Goal: Task Accomplishment & Management: Complete application form

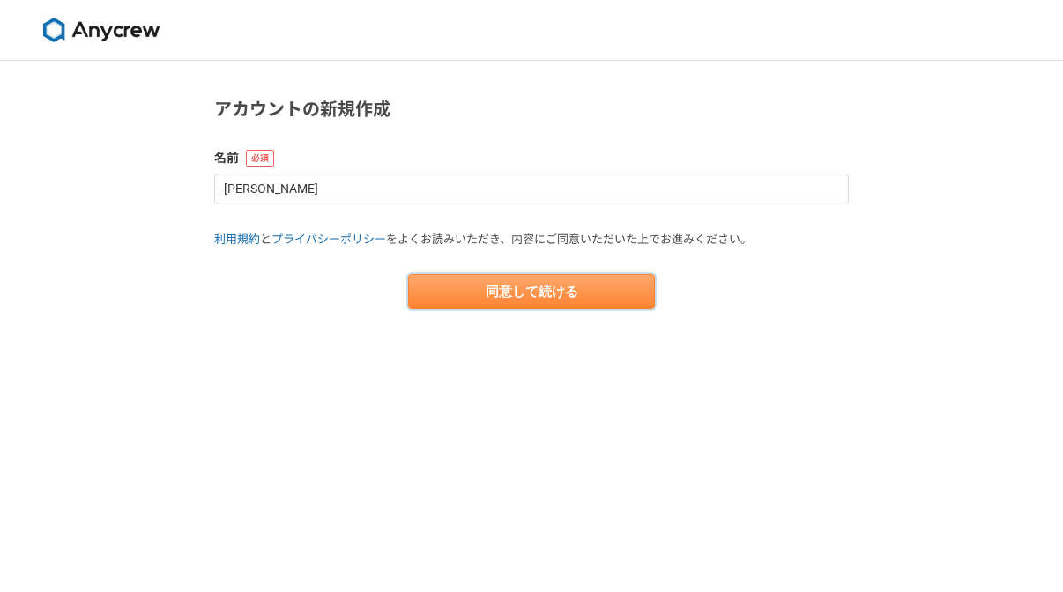
click at [534, 300] on button "同意して続ける" at bounding box center [531, 291] width 247 height 35
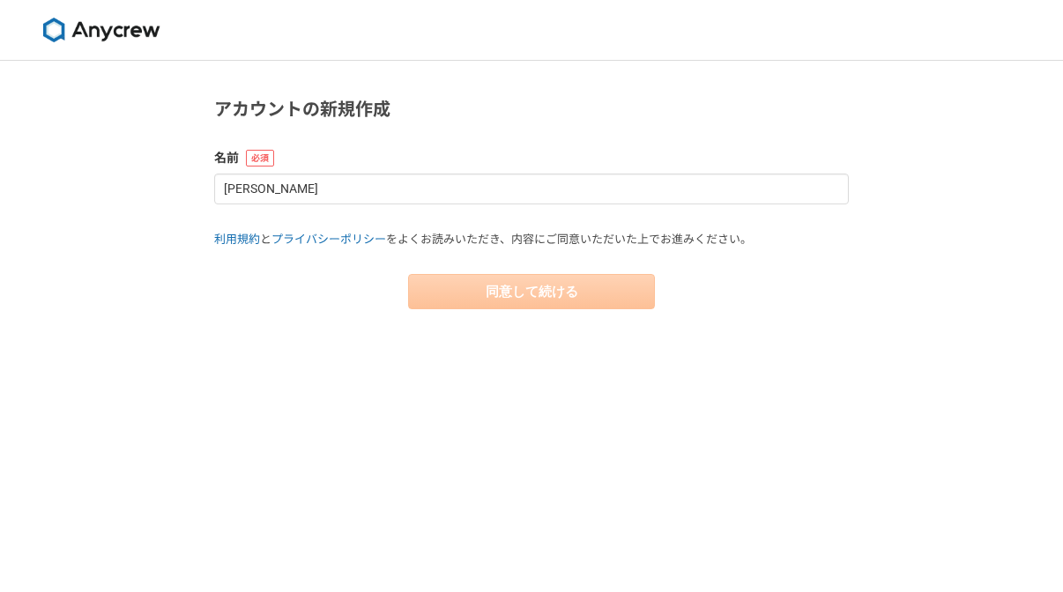
select select "13"
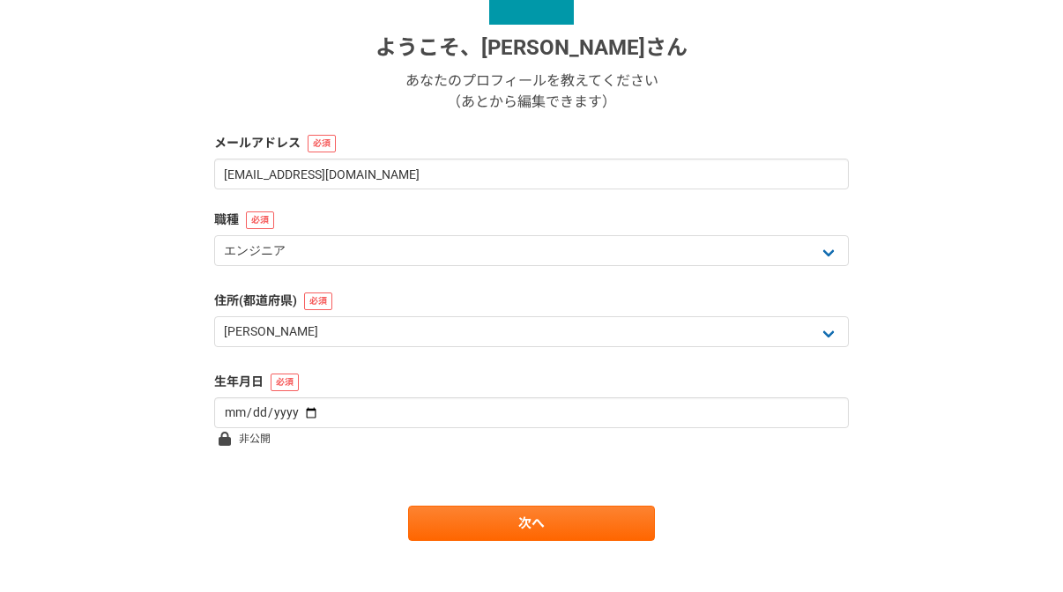
scroll to position [270, 0]
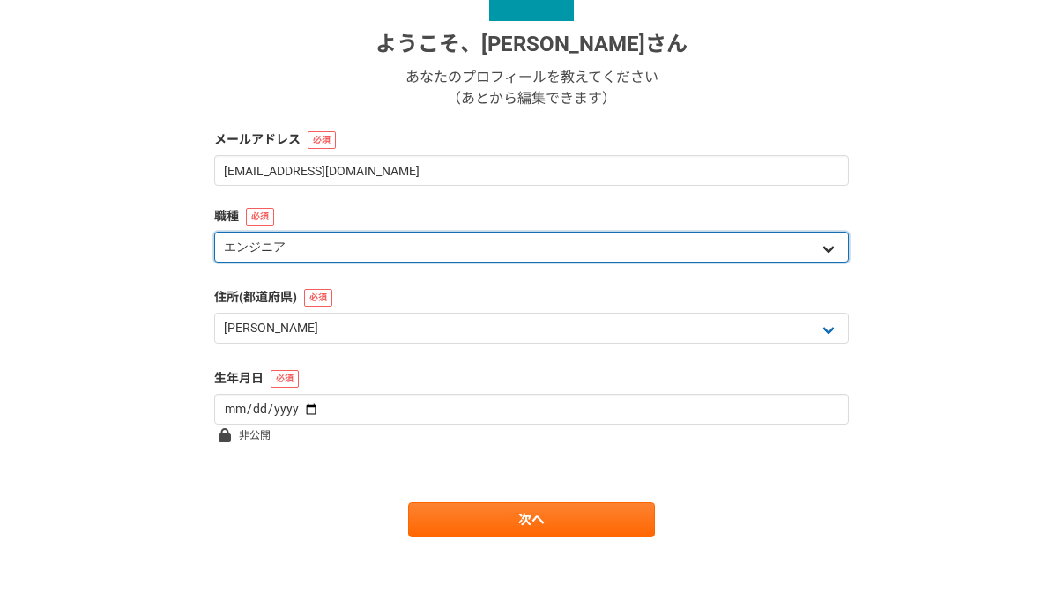
select select "7"
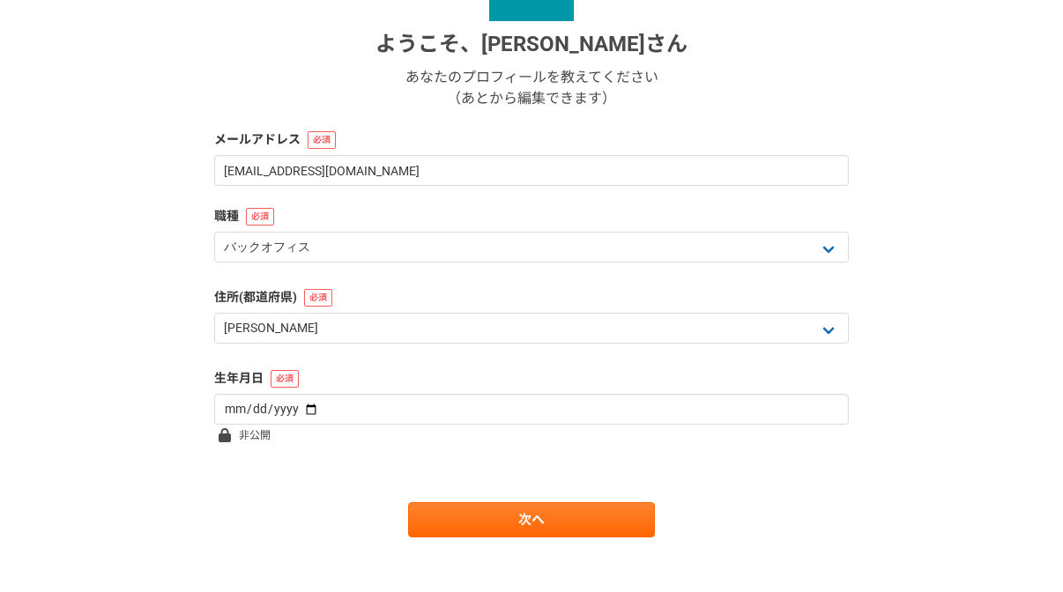
click at [134, 401] on div "1 2 3 4 5 6 基本情報 ようこそ、 [PERSON_NAME] あなたのプロフィールを教えてください （あとから編集できます） メールアドレス [E…" at bounding box center [531, 199] width 1063 height 818
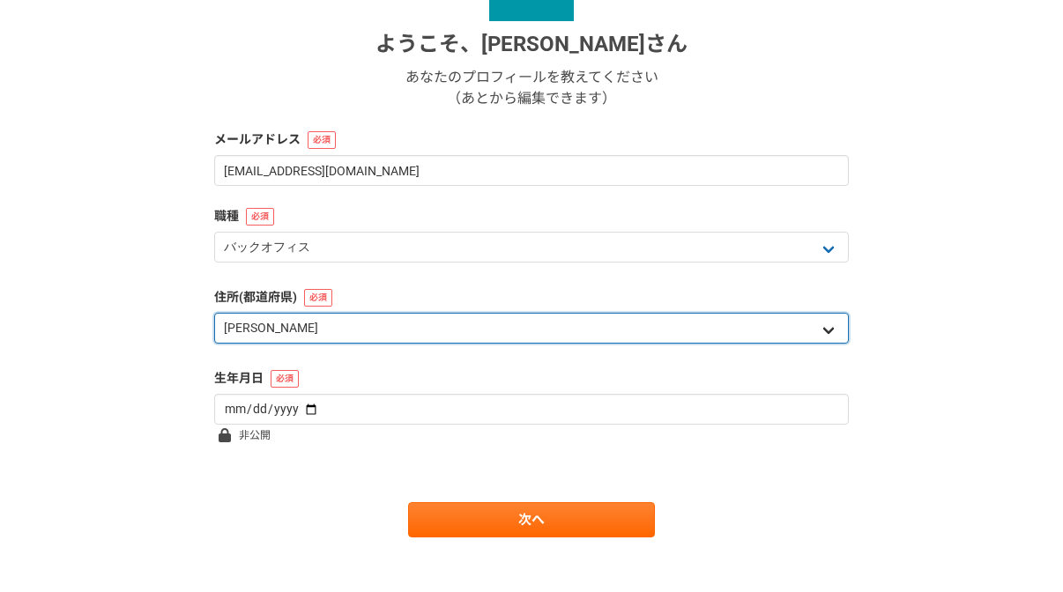
select select "27"
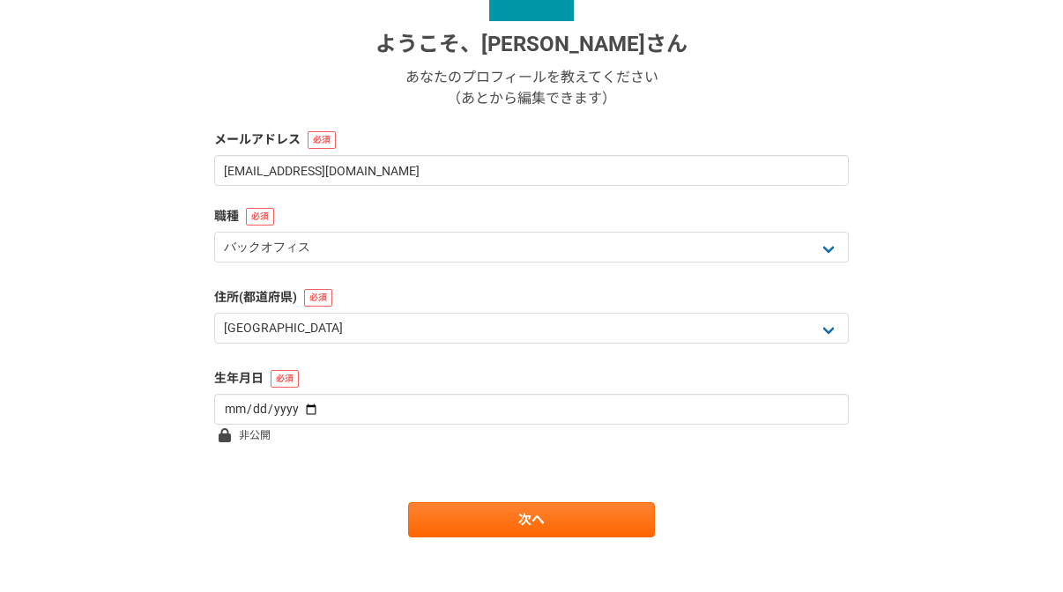
click at [102, 404] on div "1 2 3 4 5 6 基本情報 ようこそ、 [PERSON_NAME] あなたのプロフィールを教えてください （あとから編集できます） メールアドレス [E…" at bounding box center [531, 199] width 1063 height 818
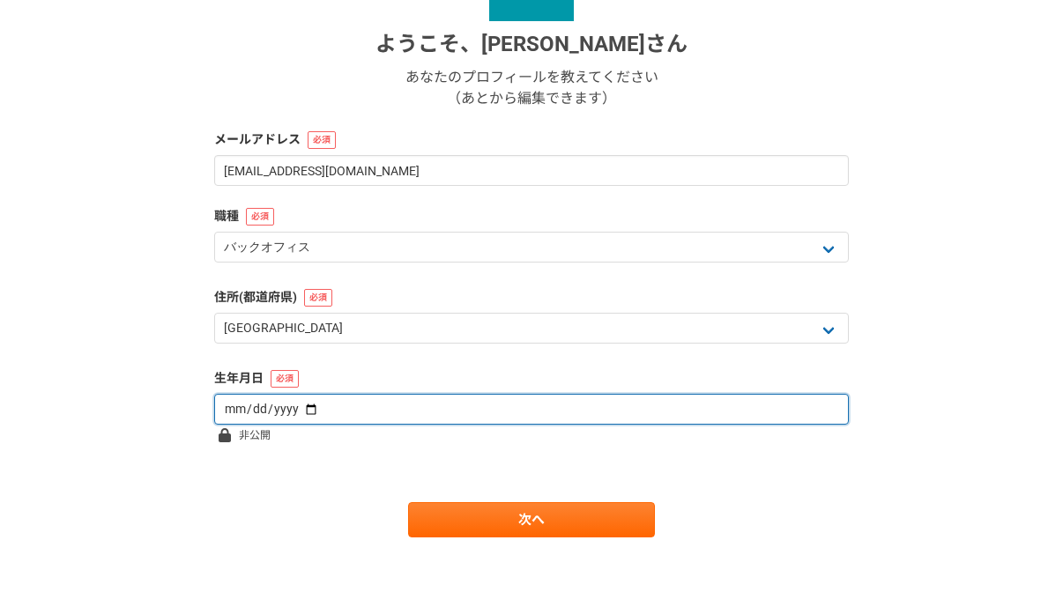
click at [263, 417] on input "date" at bounding box center [531, 409] width 634 height 31
click at [247, 414] on input "date" at bounding box center [531, 409] width 634 height 31
click at [272, 411] on input "date" at bounding box center [531, 409] width 634 height 31
click at [289, 409] on input "date" at bounding box center [531, 409] width 634 height 31
type input "[DATE]"
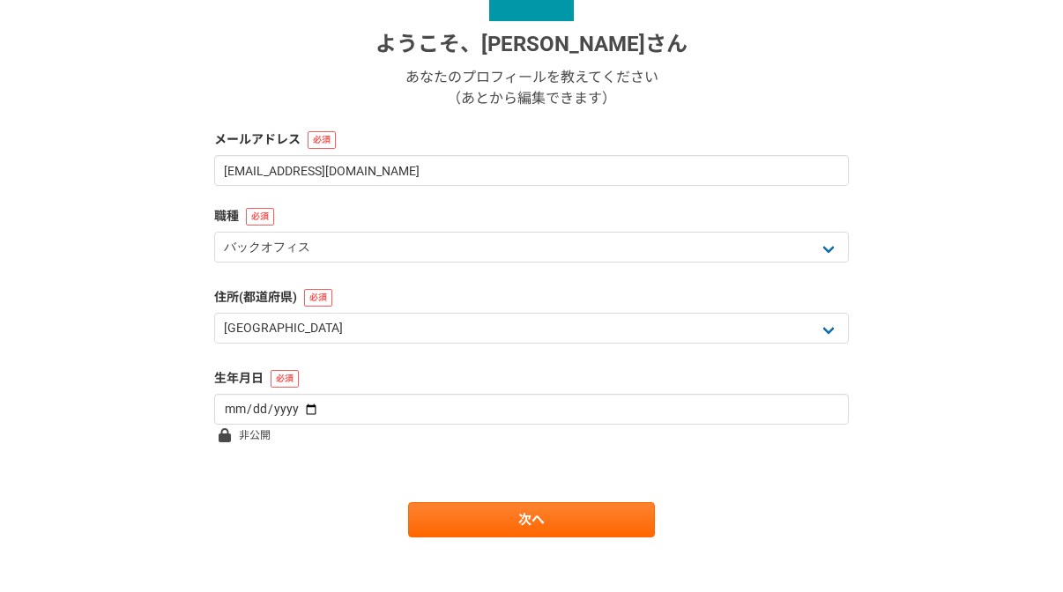
click at [571, 455] on form "ようこそ、 [PERSON_NAME] あなたのプロフィールを教えてください （あとから編集できます） メールアドレス [EMAIL_ADDRESS][DOM…" at bounding box center [531, 237] width 634 height 601
click at [555, 532] on link "次へ" at bounding box center [531, 519] width 247 height 35
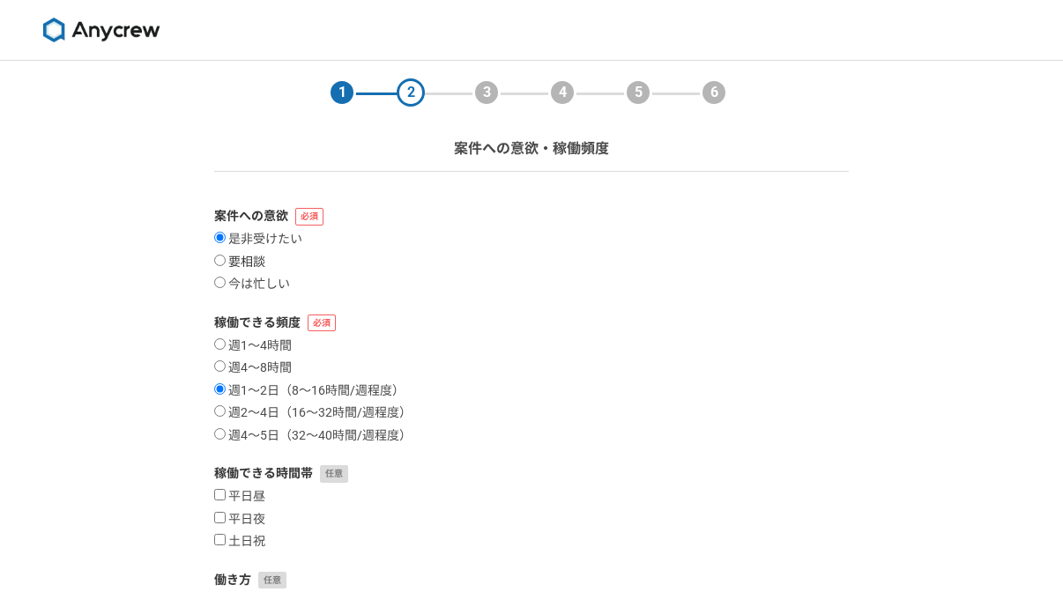
click at [222, 265] on input "要相談" at bounding box center [219, 260] width 11 height 11
radio input "true"
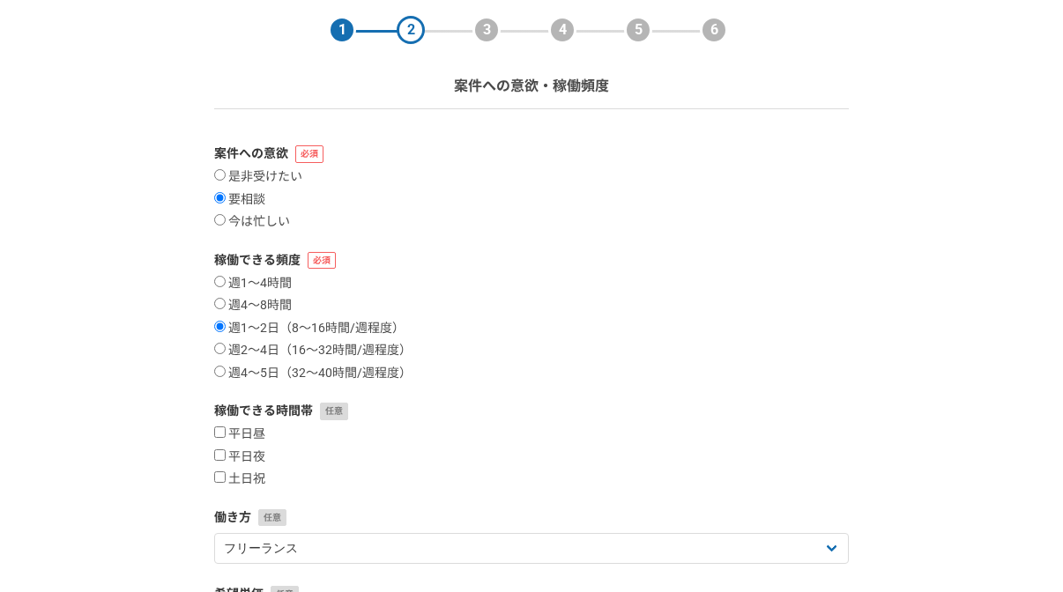
scroll to position [70, 0]
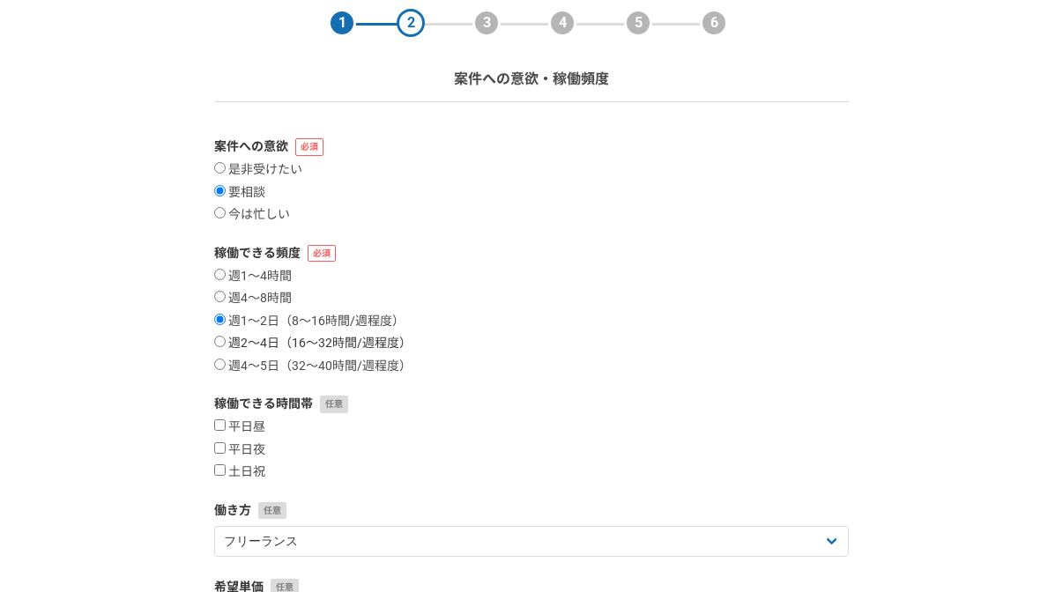
click at [223, 340] on input "週2〜4日（16〜32時間/週程度）" at bounding box center [219, 341] width 11 height 11
radio input "true"
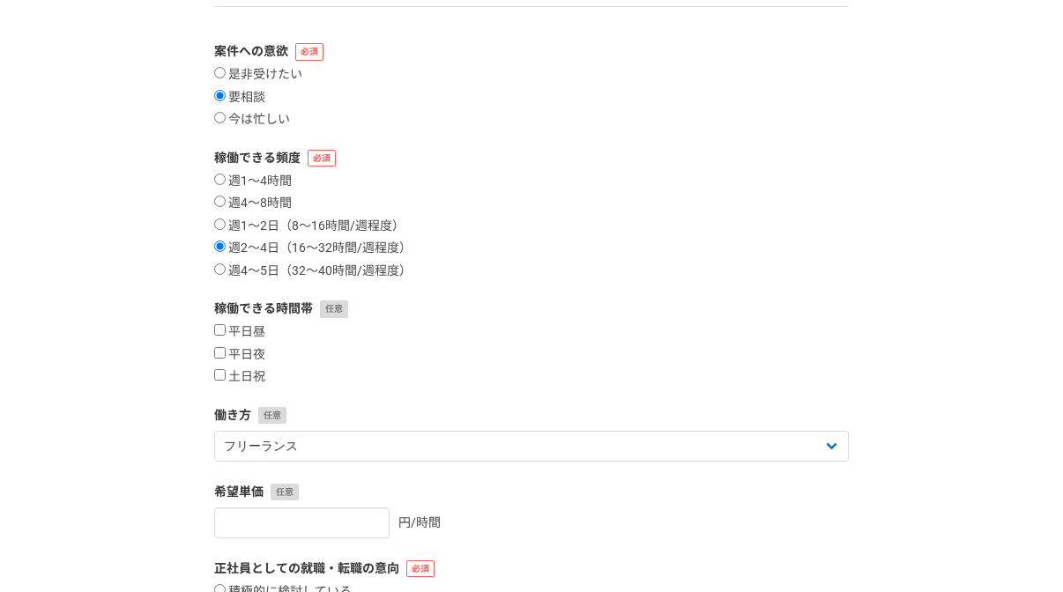
click at [212, 327] on section "1 2 3 4 5 6 案件への意欲・稼働頻度 案件への意欲 是非受けたい 要相談 今は忙しい 稼働できる頻度 週1〜4時間 週4〜8時間 週1〜2日（8〜1…" at bounding box center [531, 326] width 670 height 860
click at [219, 330] on input "平日昼" at bounding box center [219, 329] width 11 height 11
checkbox input "true"
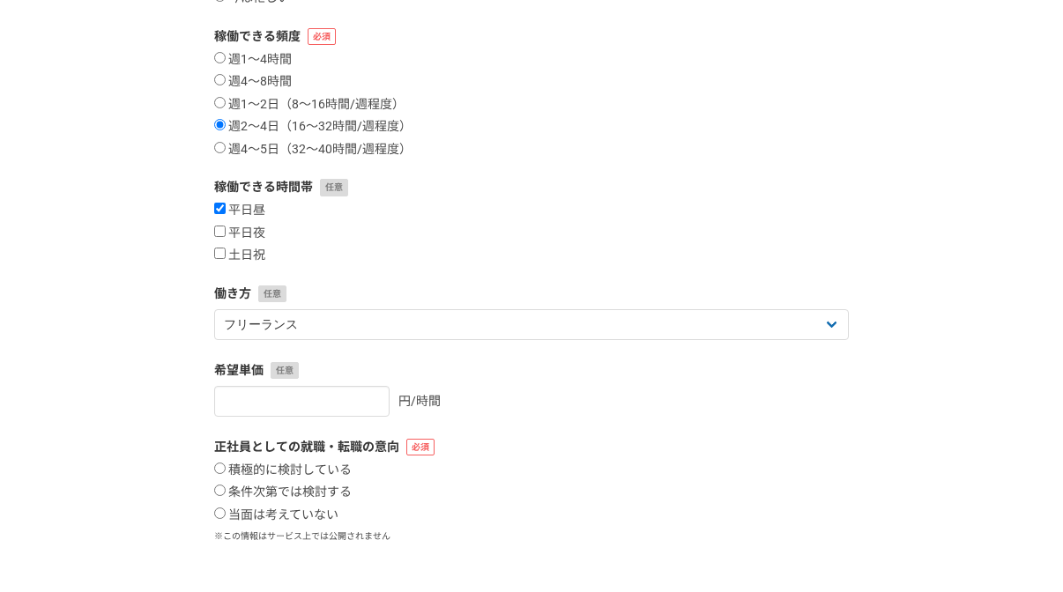
scroll to position [296, 0]
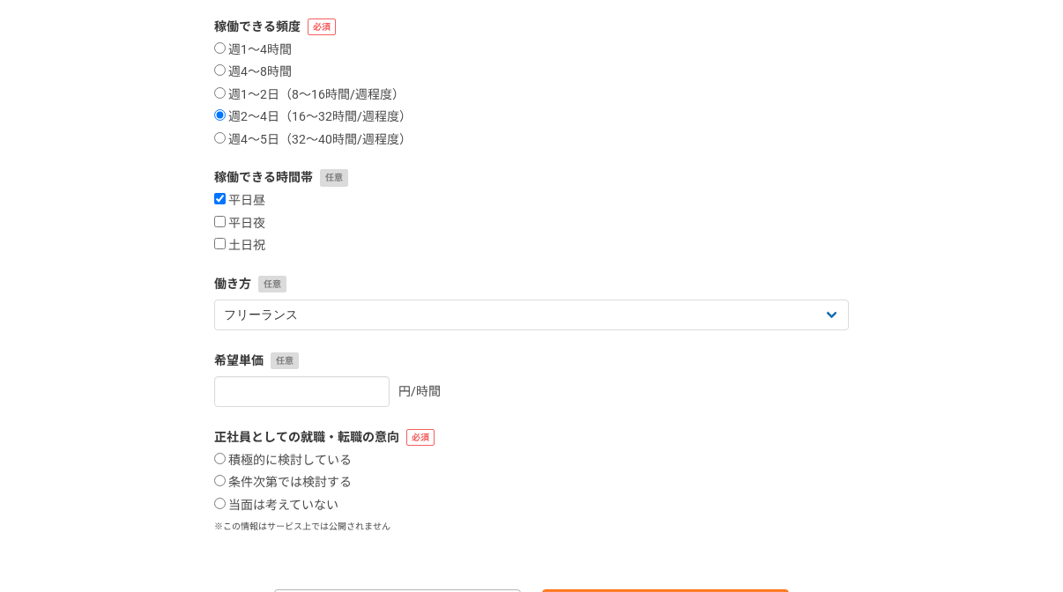
click at [645, 428] on label "正社員としての就職・転職の意向" at bounding box center [531, 437] width 634 height 19
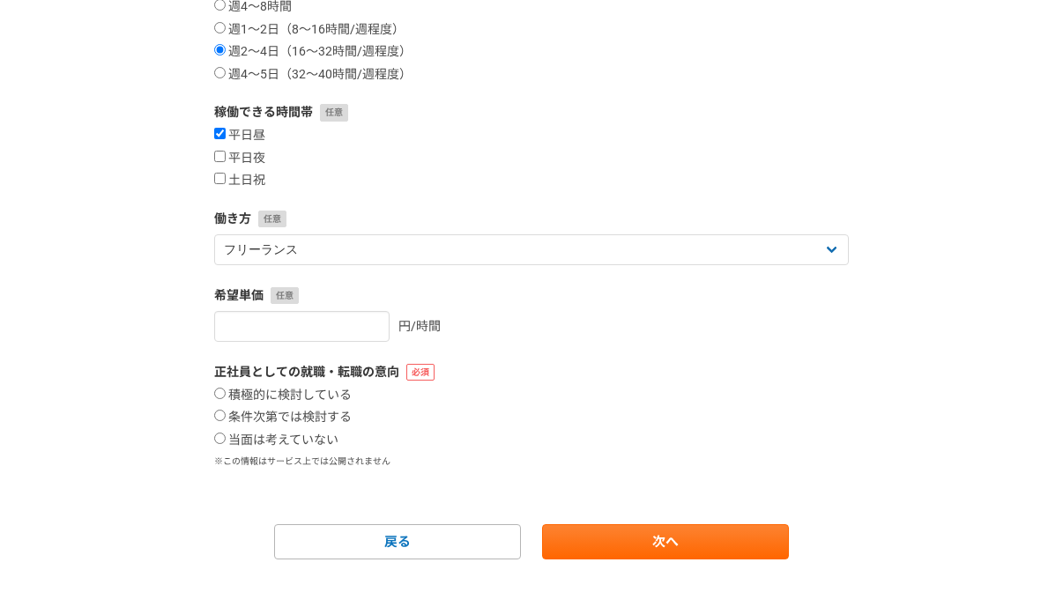
scroll to position [389, 0]
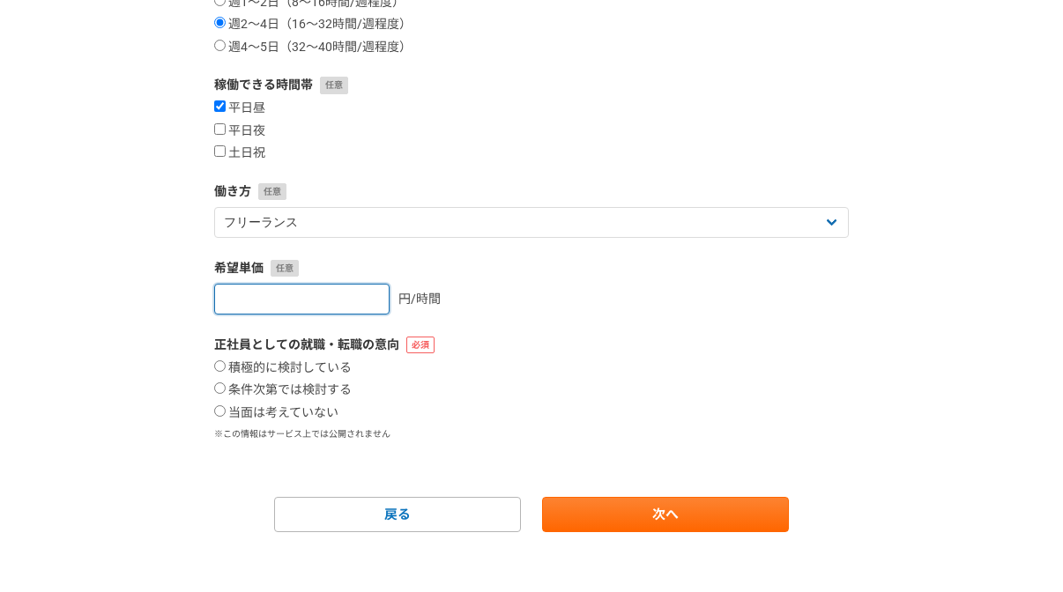
type input "1"
click at [370, 293] on input "1" at bounding box center [301, 299] width 175 height 31
click at [299, 300] on input "1" at bounding box center [301, 299] width 175 height 31
type input "2500"
click at [520, 342] on label "正社員としての就職・転職の意向" at bounding box center [531, 345] width 634 height 19
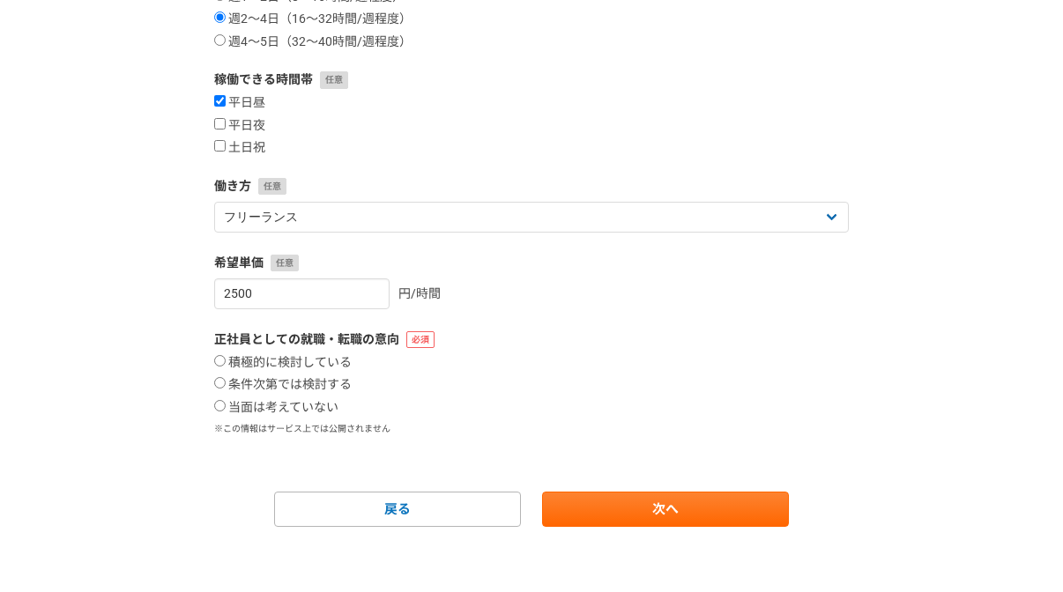
scroll to position [393, 0]
click at [223, 403] on input "当面は考えていない" at bounding box center [219, 406] width 11 height 11
radio input "true"
click at [661, 504] on link "次へ" at bounding box center [665, 510] width 247 height 35
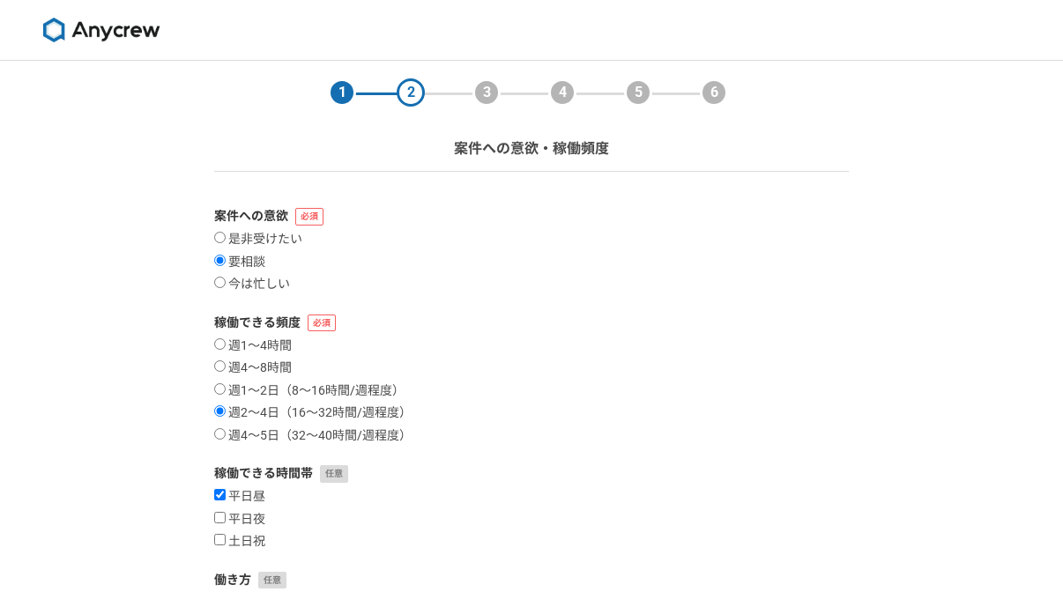
select select
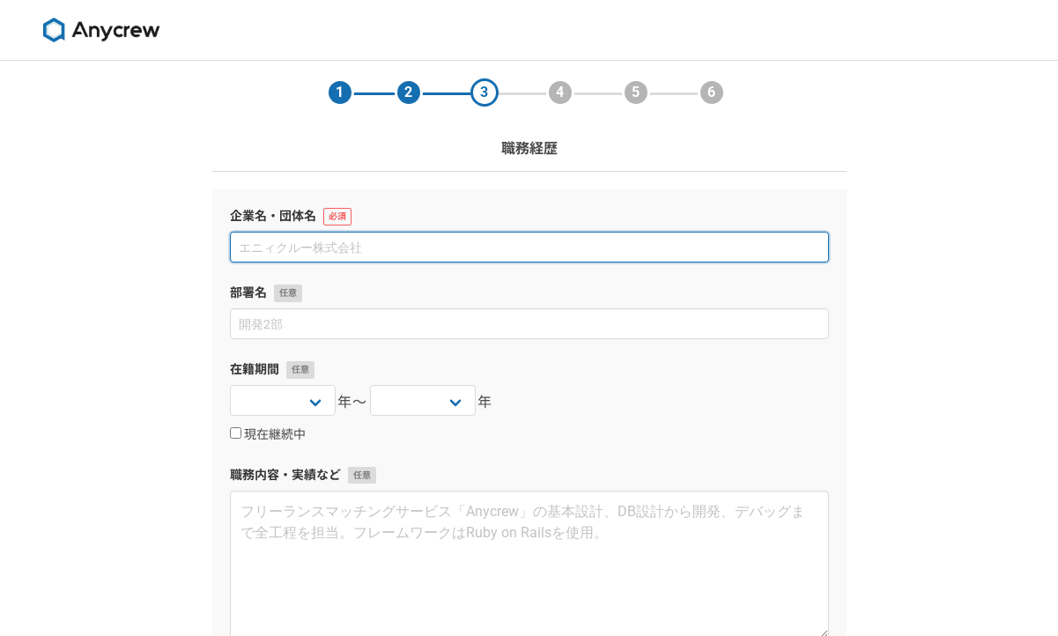
paste input "株式会社 LOVE is ALL"
type input "株式会社 LOVE is ALL"
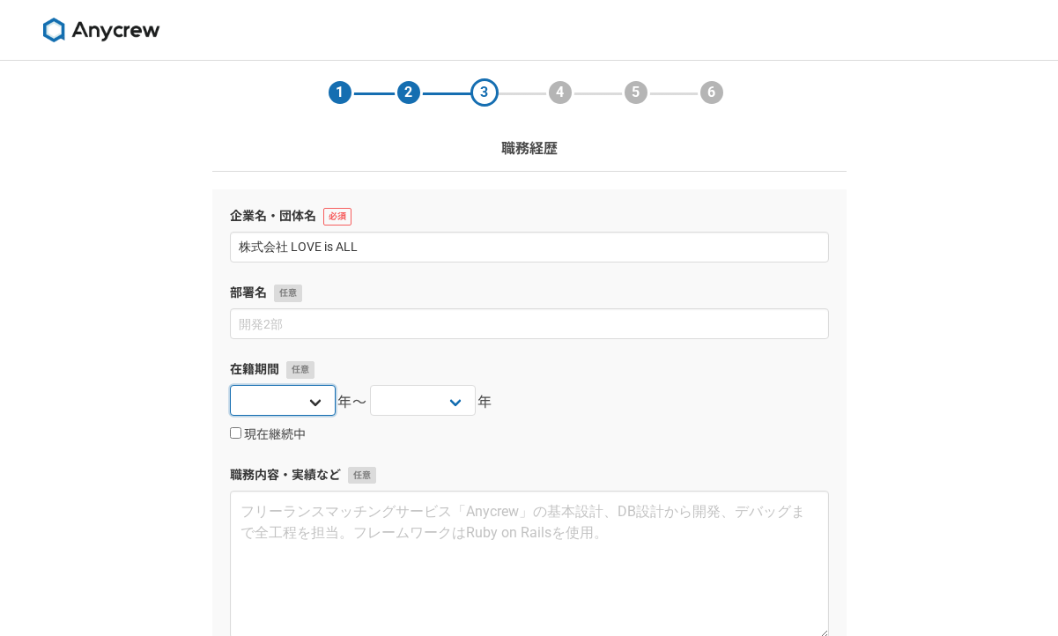
select select "2022"
click at [452, 404] on select "2025 2024 2023 2022 2021 2020 2019 2018 2017 2016 2015 2014 2013 2012 2011 2010…" at bounding box center [423, 400] width 106 height 31
click at [241, 434] on label "現在継続中" at bounding box center [268, 435] width 76 height 16
click at [241, 434] on input "現在継続中" at bounding box center [235, 432] width 11 height 11
checkbox input "true"
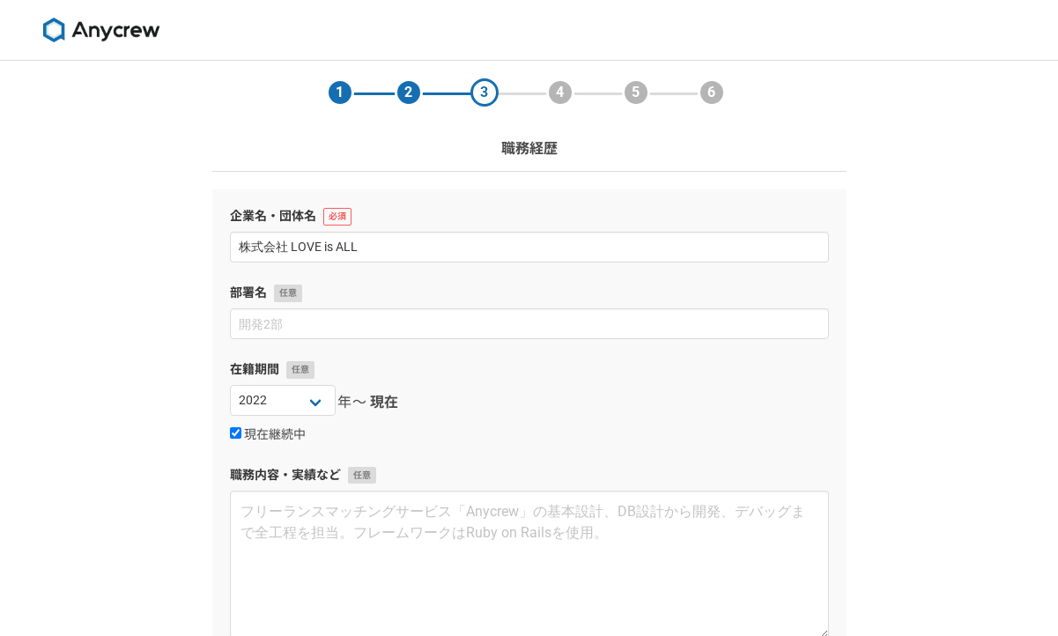
click at [573, 431] on div "現在継続中" at bounding box center [529, 434] width 599 height 21
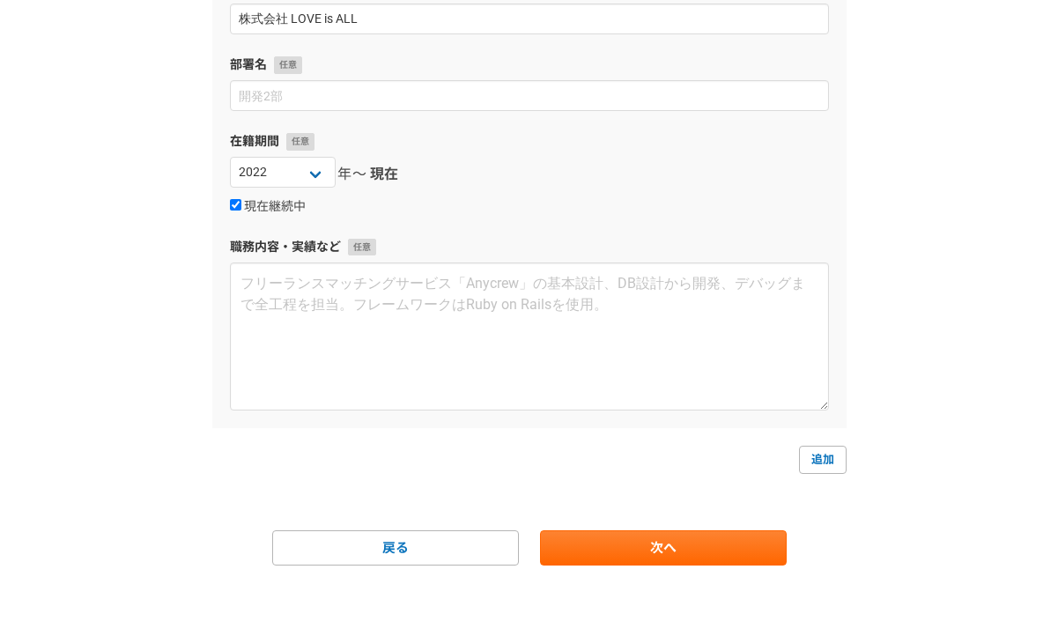
scroll to position [228, 0]
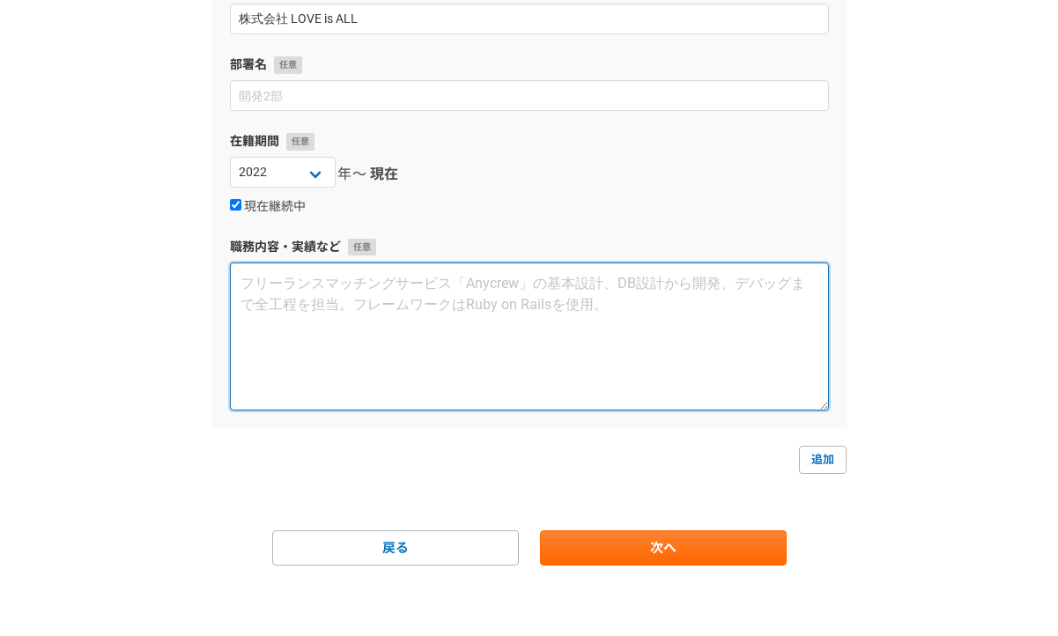
click at [347, 284] on textarea at bounding box center [529, 337] width 599 height 148
paste textarea "人間力を育む事業を展開する株式会社 LOVE is ALL に業務委託として参画。 運営統括として、 社内の人事業務全般を担当。"
type textarea "人間力を育む事業を展開する株式会社 LOVE is ALL に業務委託として参画。 運営統括として、 社内の人事業務全般を担当。"
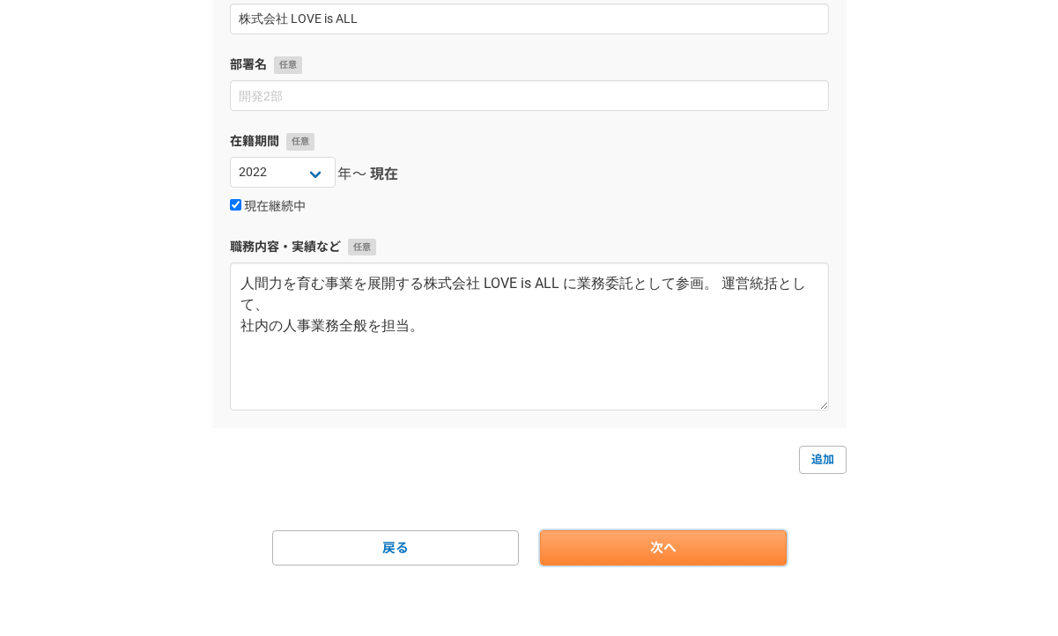
click at [662, 555] on link "次へ" at bounding box center [663, 547] width 247 height 35
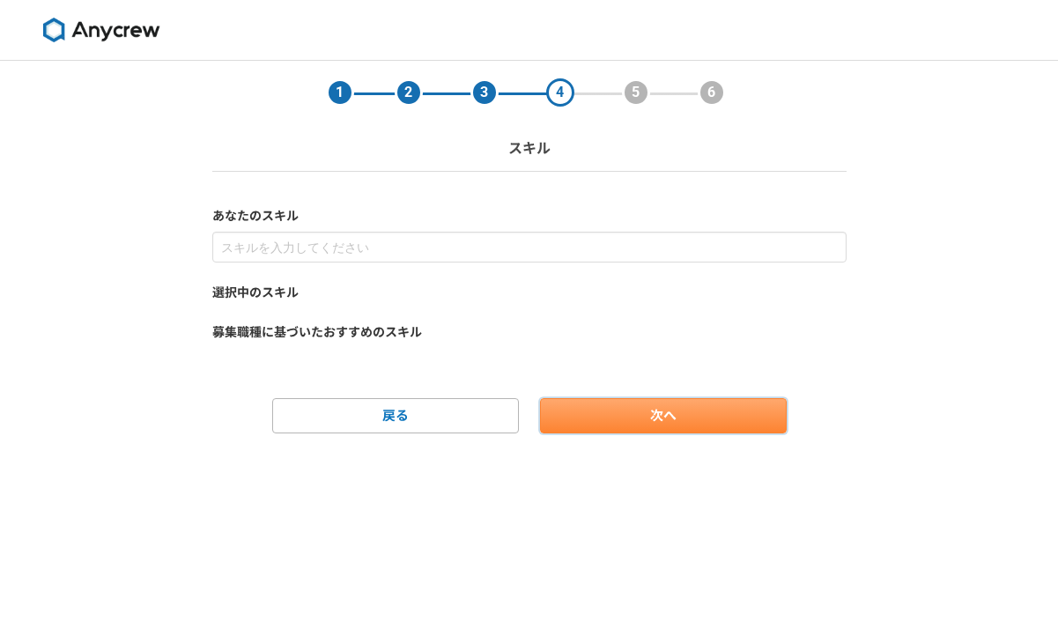
scroll to position [0, 0]
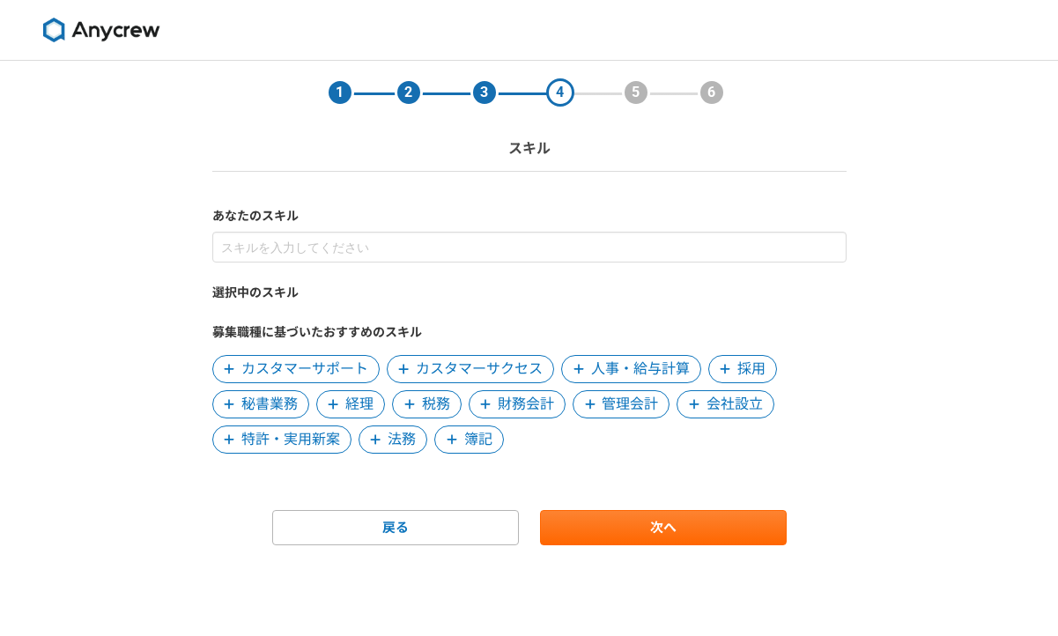
click at [263, 398] on span "秘書業務" at bounding box center [269, 404] width 56 height 21
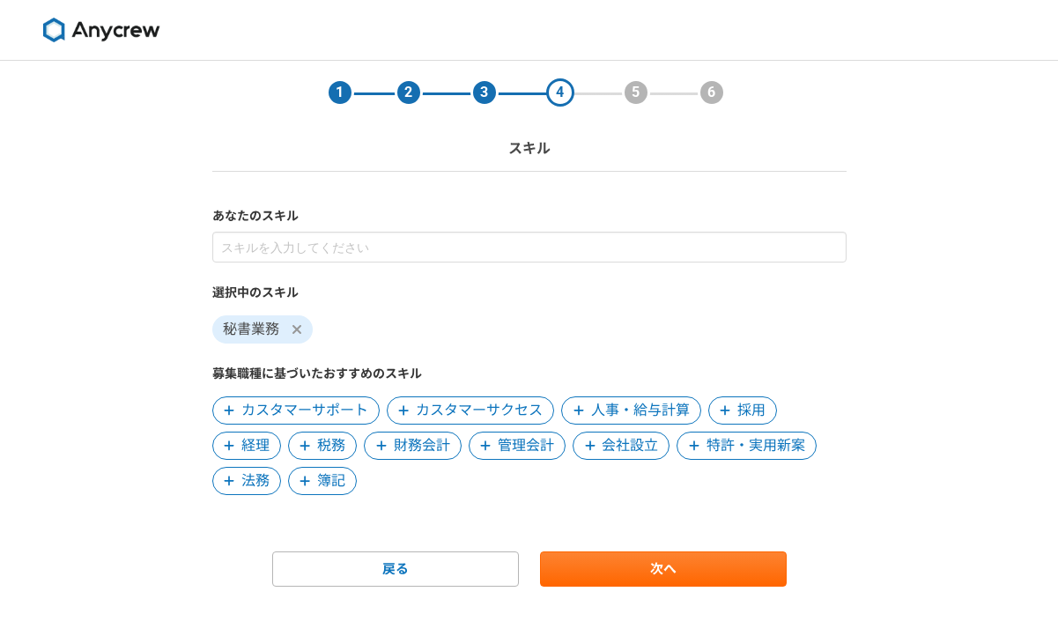
click at [326, 415] on span "カスタマーサポート" at bounding box center [304, 410] width 127 height 21
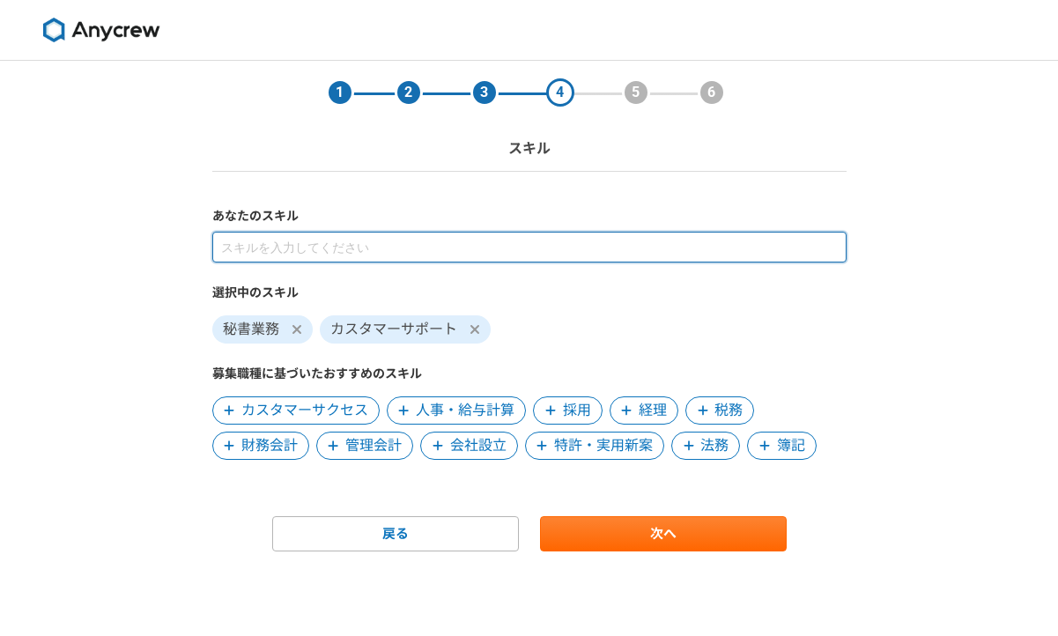
click at [245, 255] on input at bounding box center [529, 247] width 634 height 31
click at [268, 246] on input at bounding box center [529, 247] width 634 height 31
type input "じ"
type input "人材"
type input "ま"
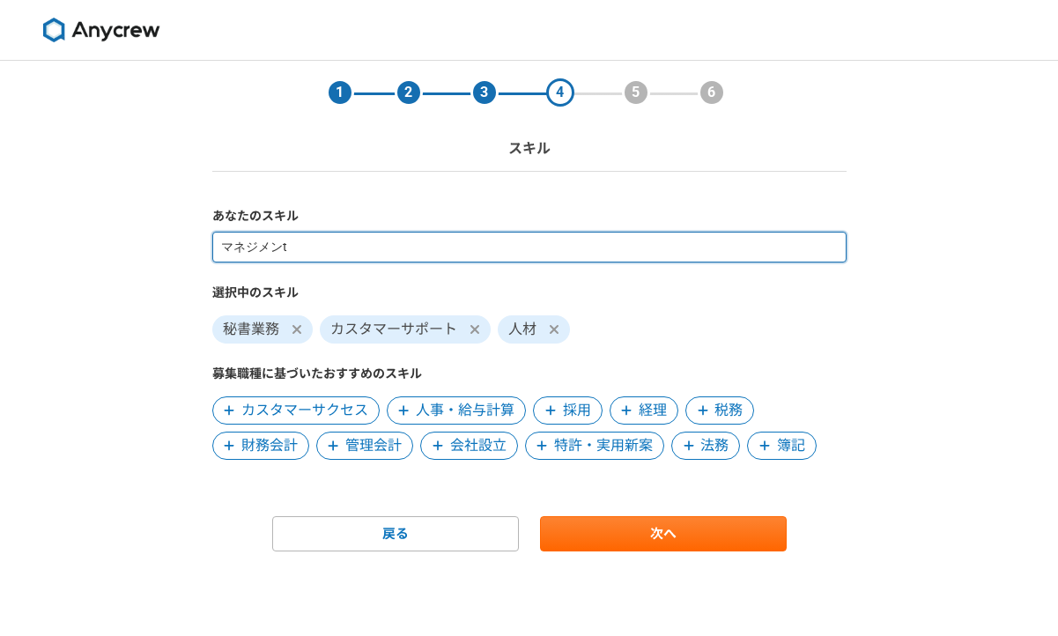
type input "マネジメント"
type input "マネ"
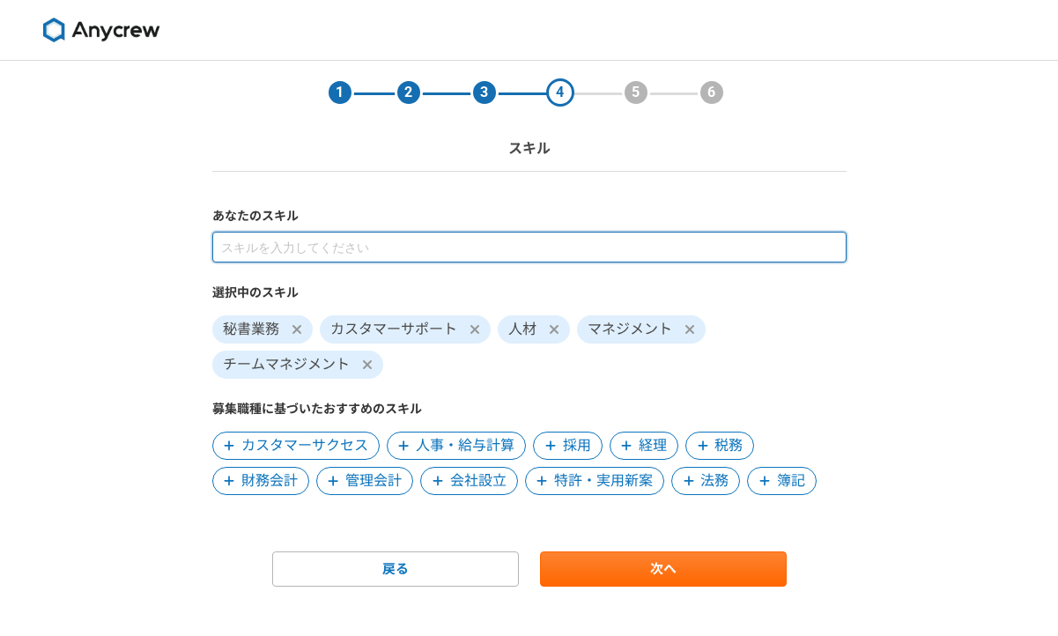
click at [262, 250] on input at bounding box center [529, 247] width 634 height 31
type input "そ"
type input "組織"
type input "s"
type input "組織"
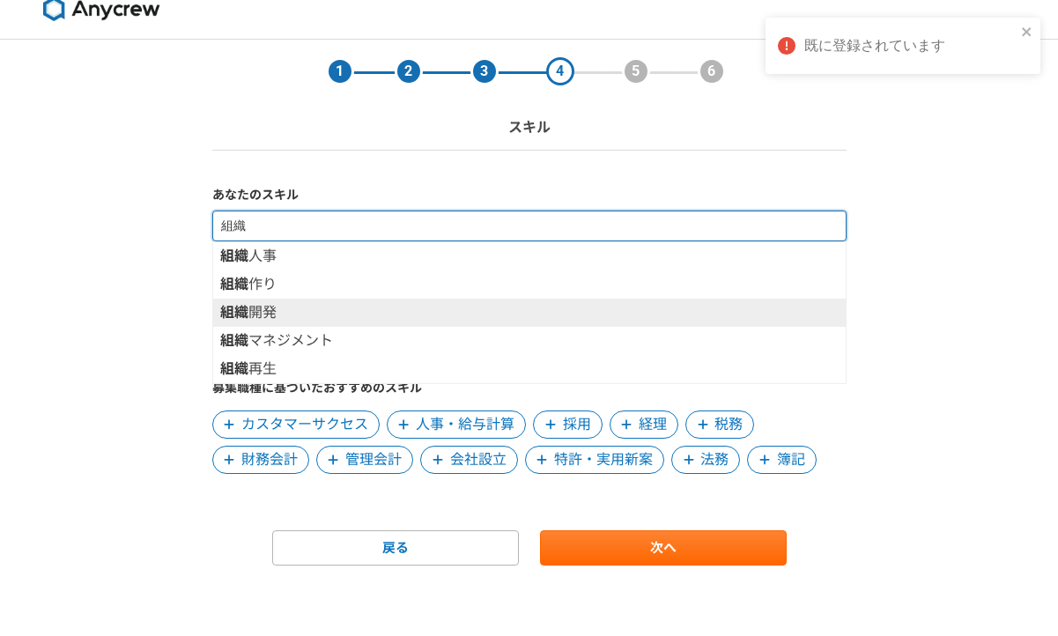
scroll to position [21, 0]
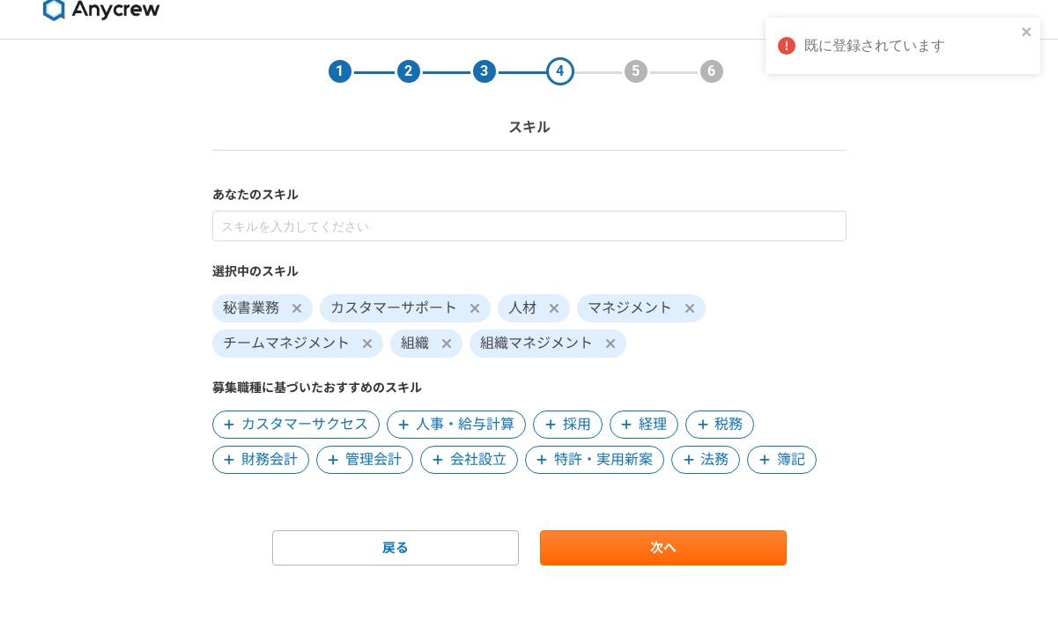
click at [447, 341] on icon at bounding box center [446, 344] width 11 height 14
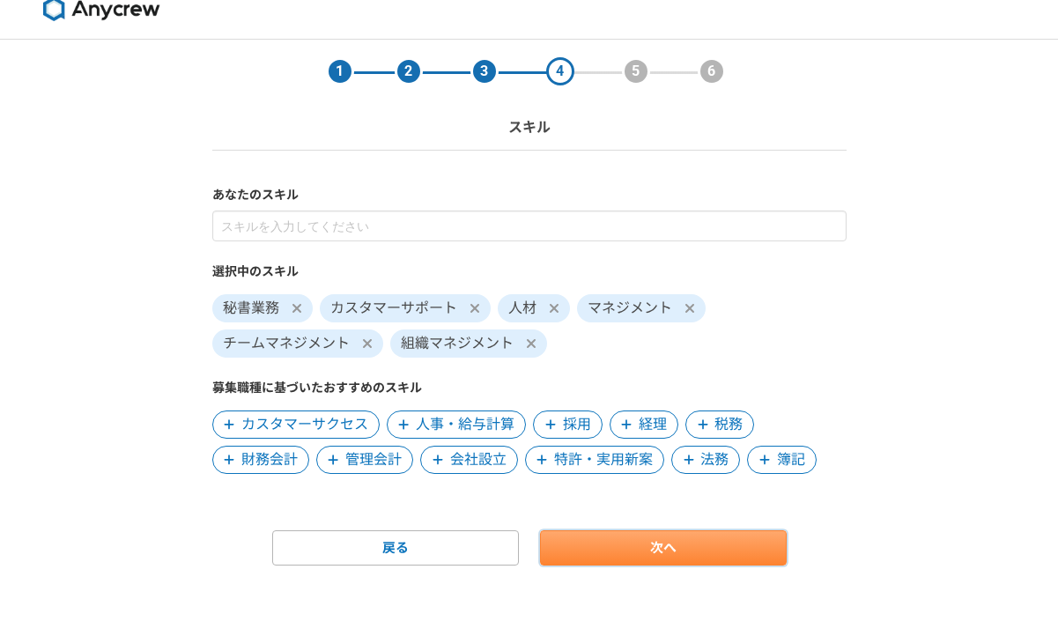
click at [653, 549] on link "次へ" at bounding box center [663, 547] width 247 height 35
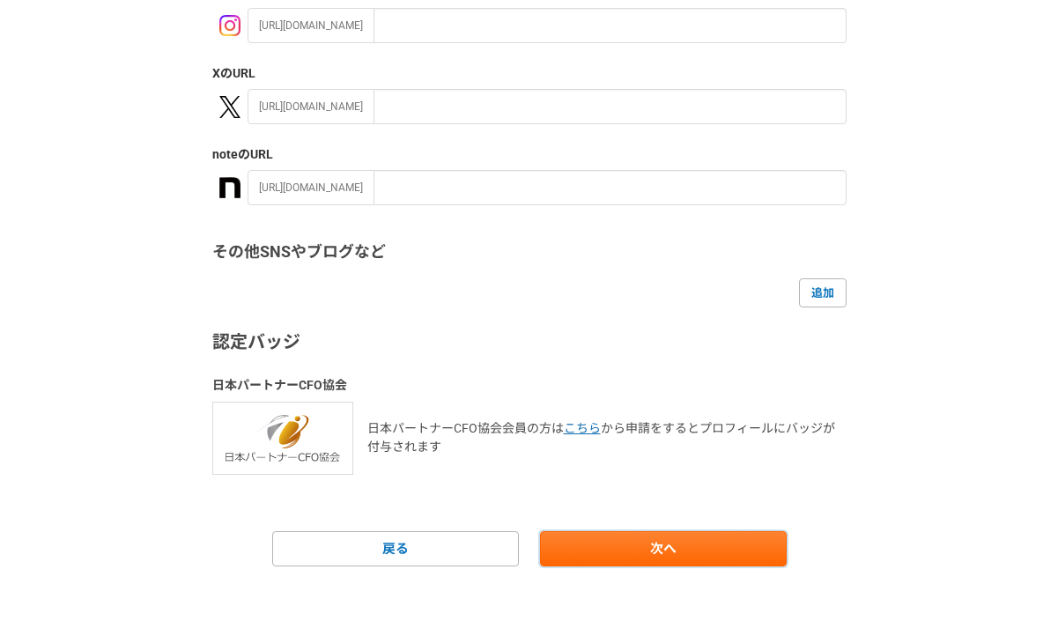
scroll to position [331, 0]
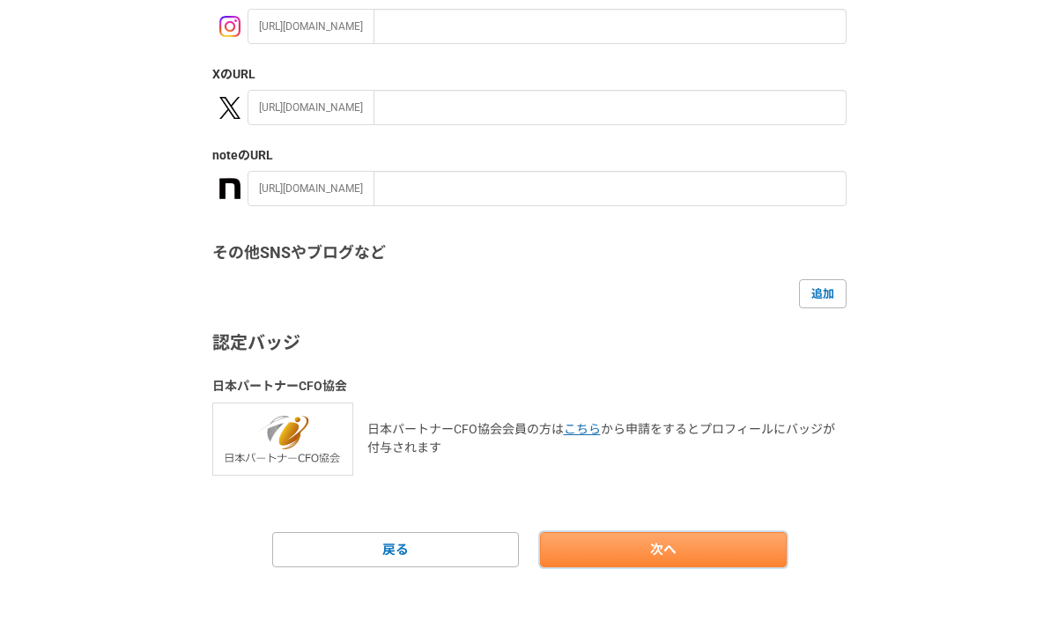
click at [660, 558] on link "次へ" at bounding box center [663, 549] width 247 height 35
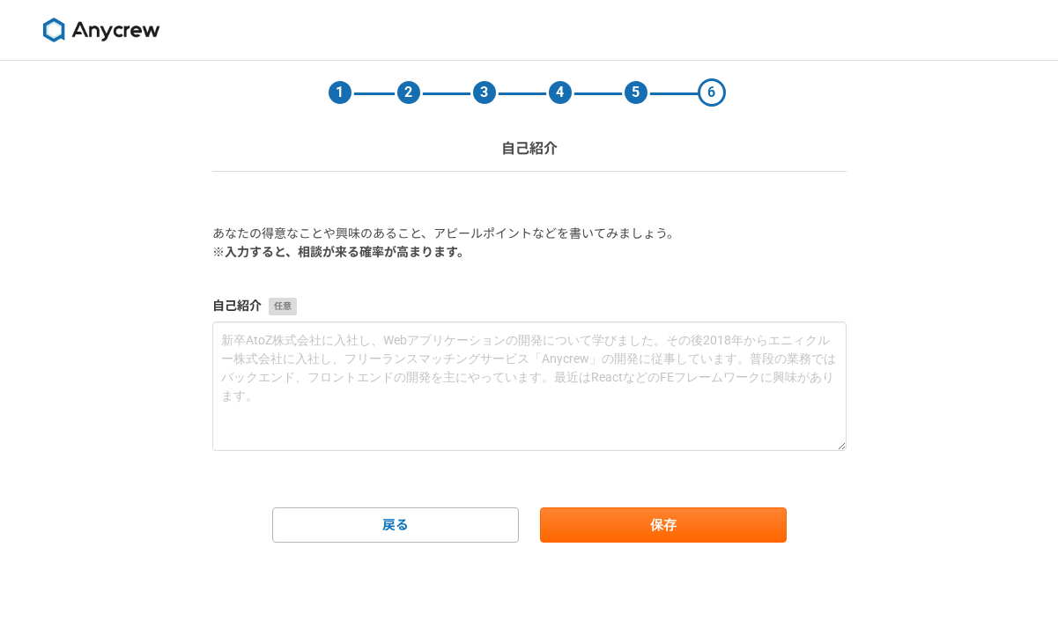
scroll to position [0, 0]
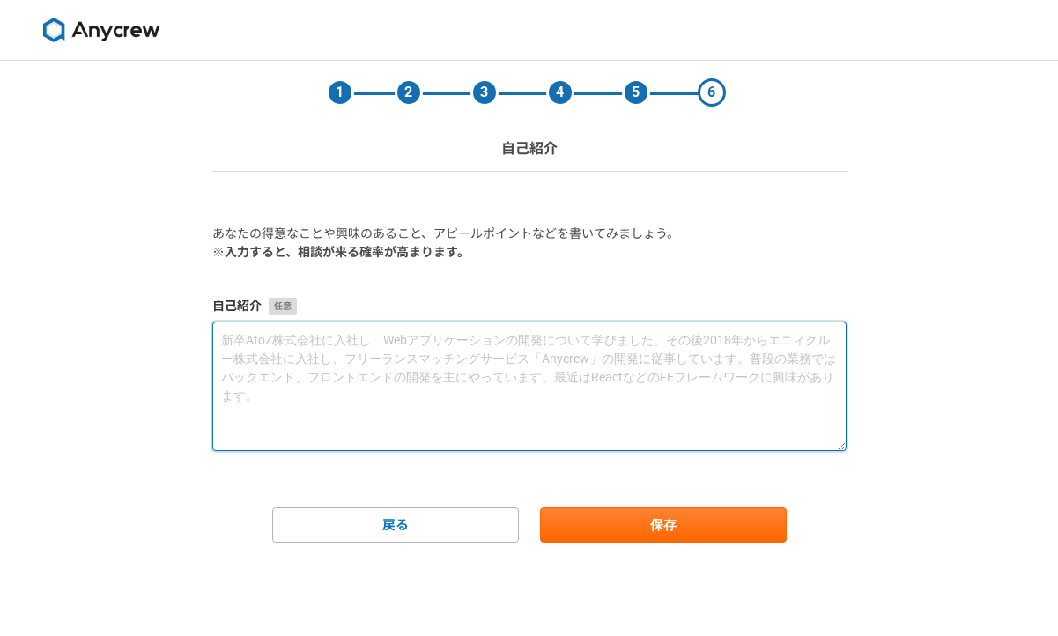
click at [256, 343] on textarea at bounding box center [529, 387] width 634 height 130
click at [243, 345] on textarea at bounding box center [529, 387] width 634 height 130
paste textarea "loremip、dolorsitametconsecte、adipiscingelits doeiusmod、temporincididun。utlabore…"
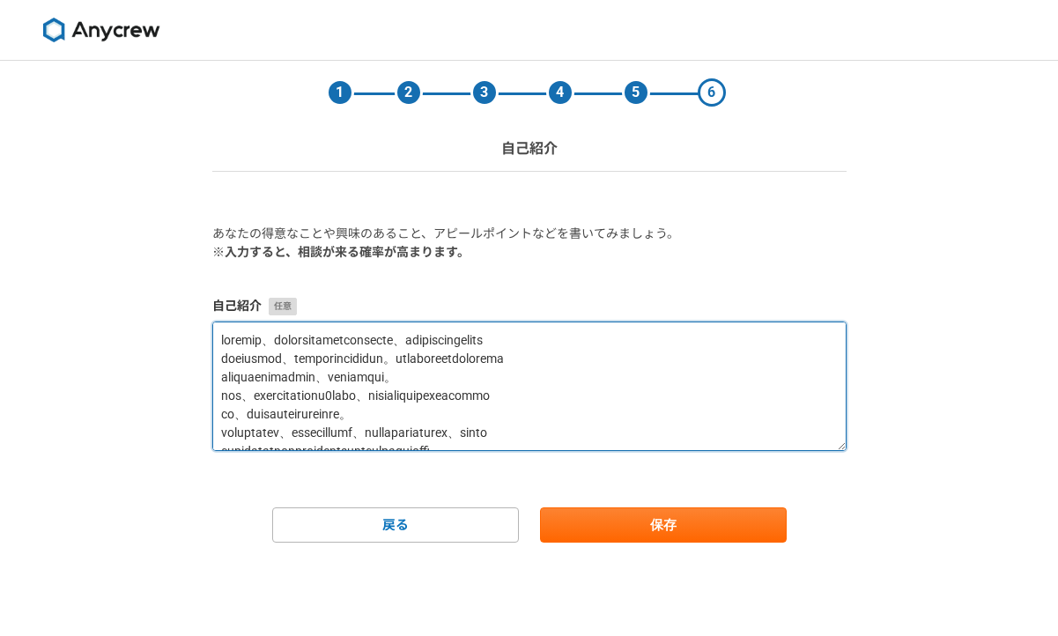
click at [761, 342] on textarea at bounding box center [529, 387] width 634 height 130
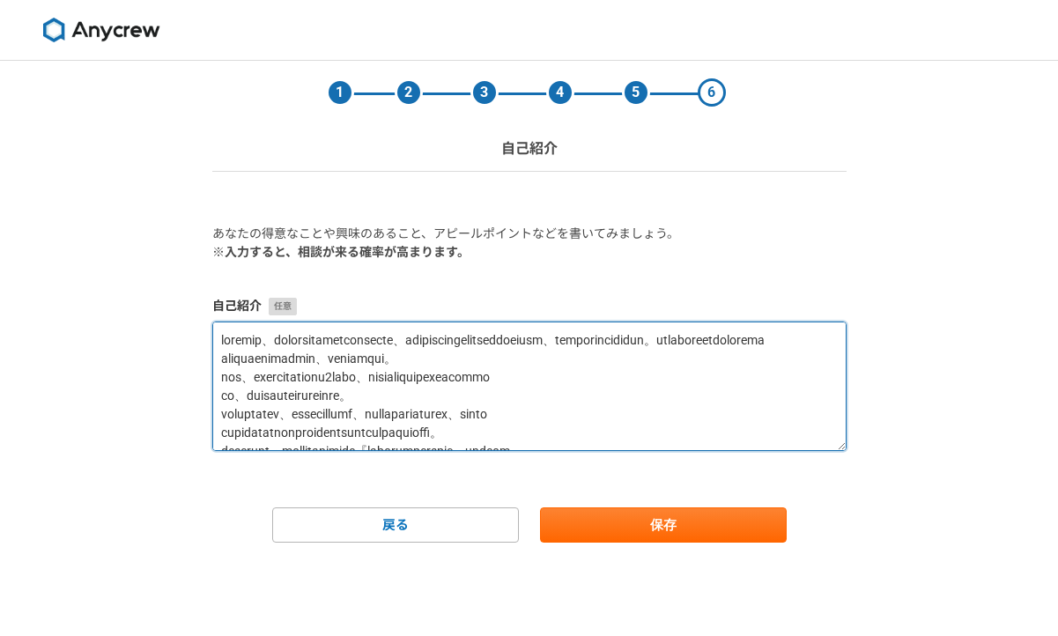
click at [219, 374] on textarea at bounding box center [529, 387] width 634 height 130
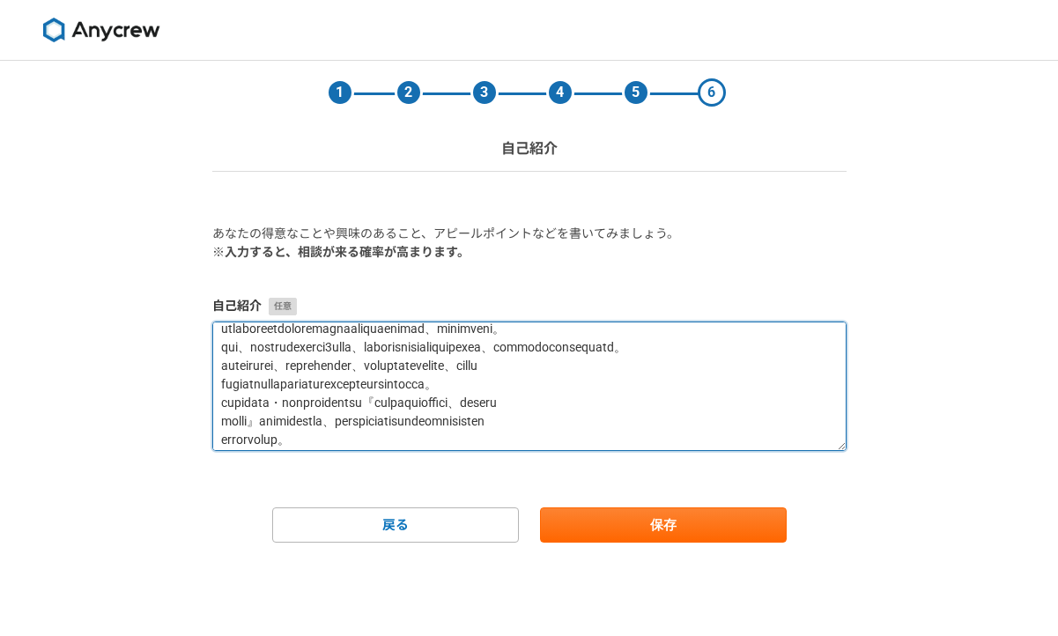
scroll to position [34, 0]
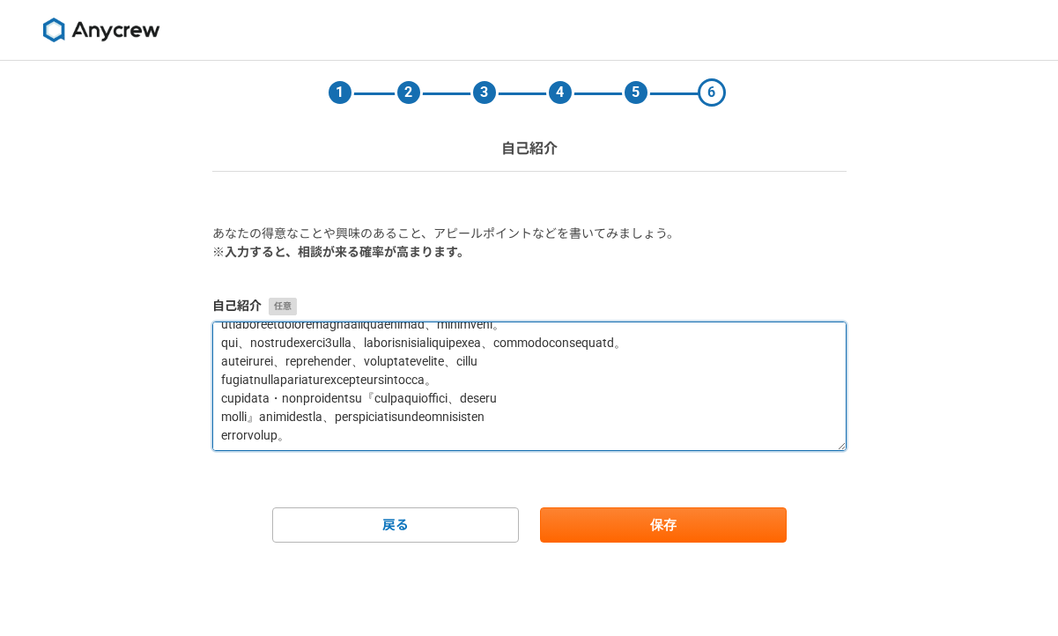
click at [222, 418] on textarea at bounding box center [529, 387] width 634 height 130
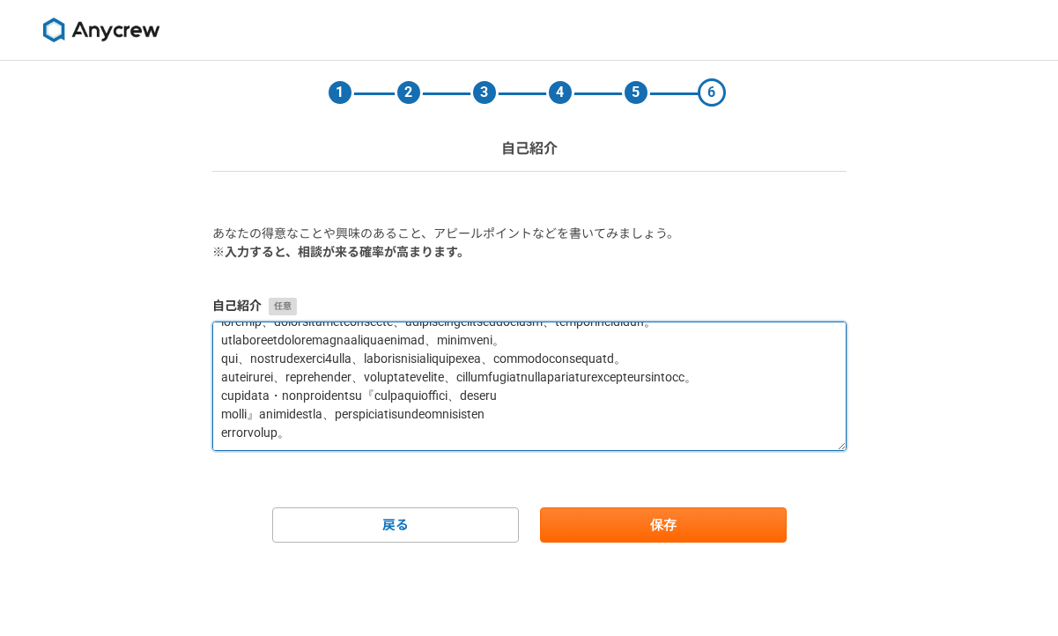
scroll to position [64, 0]
drag, startPoint x: 222, startPoint y: 418, endPoint x: 224, endPoint y: 428, distance: 10.7
click at [224, 428] on textarea at bounding box center [529, 387] width 634 height 130
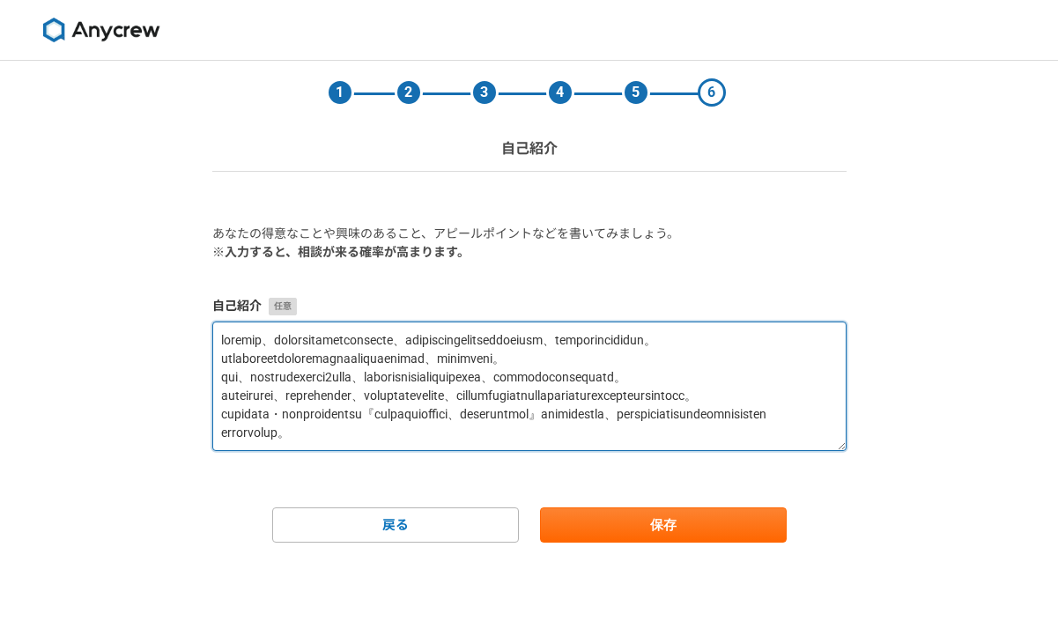
scroll to position [74, 0]
click at [226, 433] on textarea at bounding box center [529, 387] width 634 height 130
drag, startPoint x: 226, startPoint y: 433, endPoint x: 515, endPoint y: 396, distance: 290.5
click at [515, 396] on textarea at bounding box center [529, 387] width 634 height 130
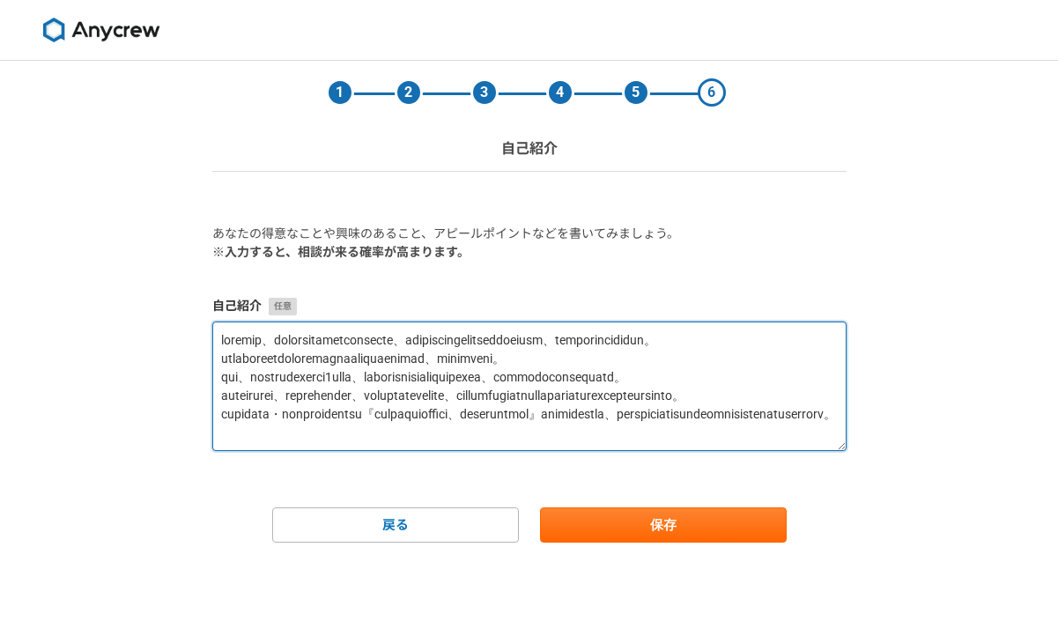
scroll to position [0, 0]
drag, startPoint x: 515, startPoint y: 396, endPoint x: 434, endPoint y: 411, distance: 81.6
click at [434, 411] on textarea at bounding box center [529, 387] width 634 height 130
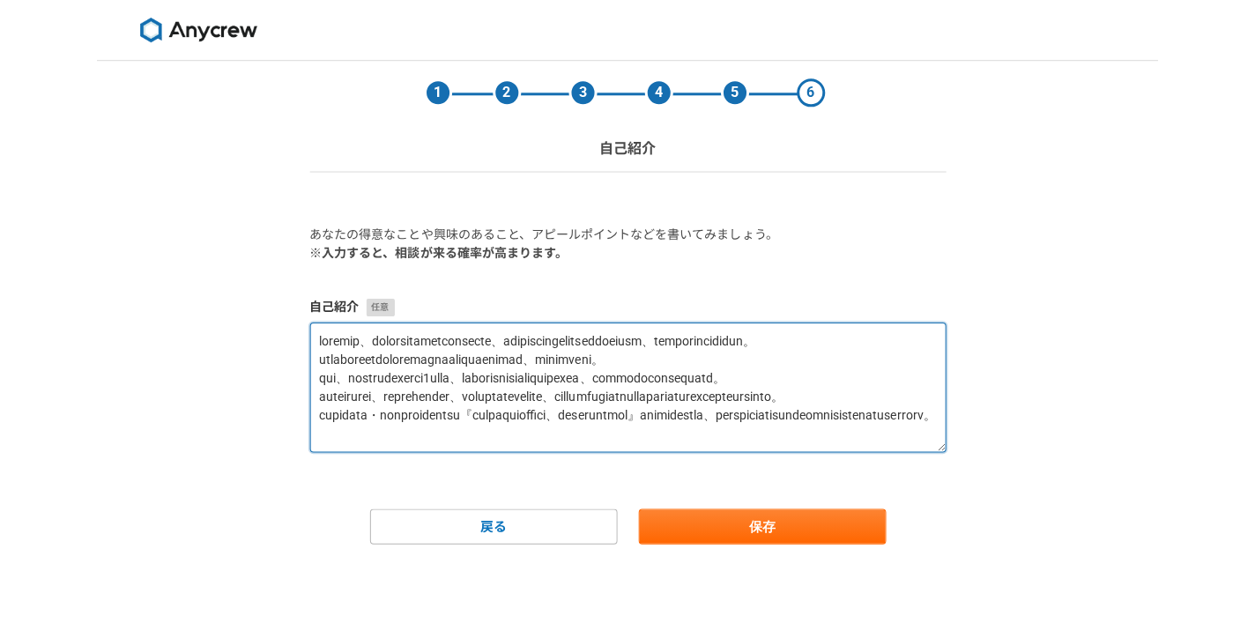
scroll to position [4, 0]
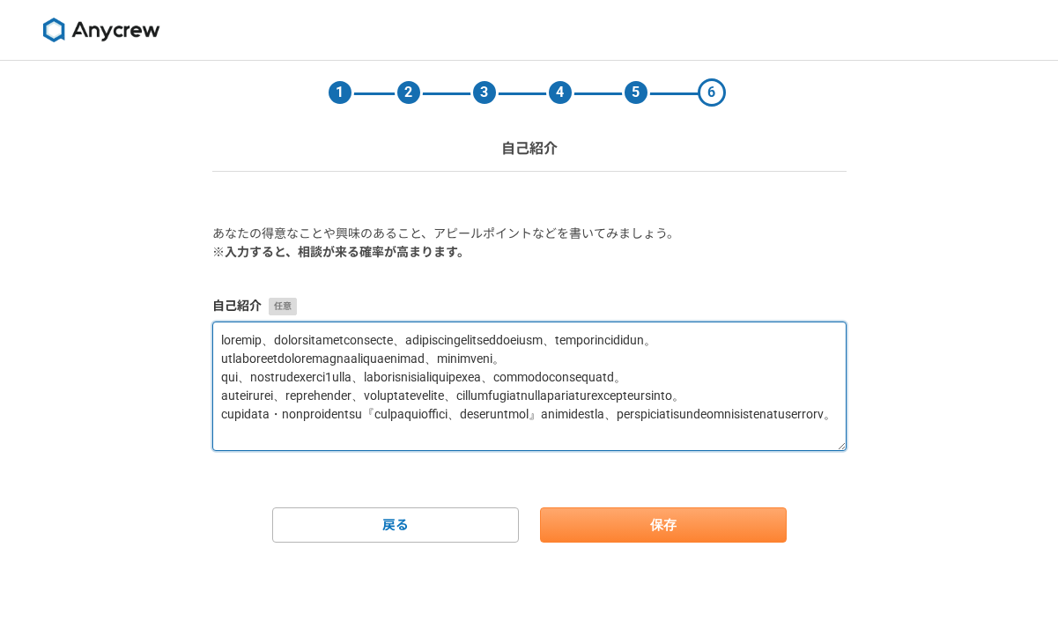
drag, startPoint x: 434, startPoint y: 411, endPoint x: 653, endPoint y: 526, distance: 246.7
click at [653, 526] on form "あなたの得意なことや興味のあること、アピールポイントなどを書いてみましょう。 ※入力すると、相談が来る確率が高まります。 自己紹介 戻る 保存" at bounding box center [529, 384] width 634 height 318
type textarea "loremip、dolorsitametconsecte、adipiscingelitseddoeiusm、temporincididun。utlaboree…"
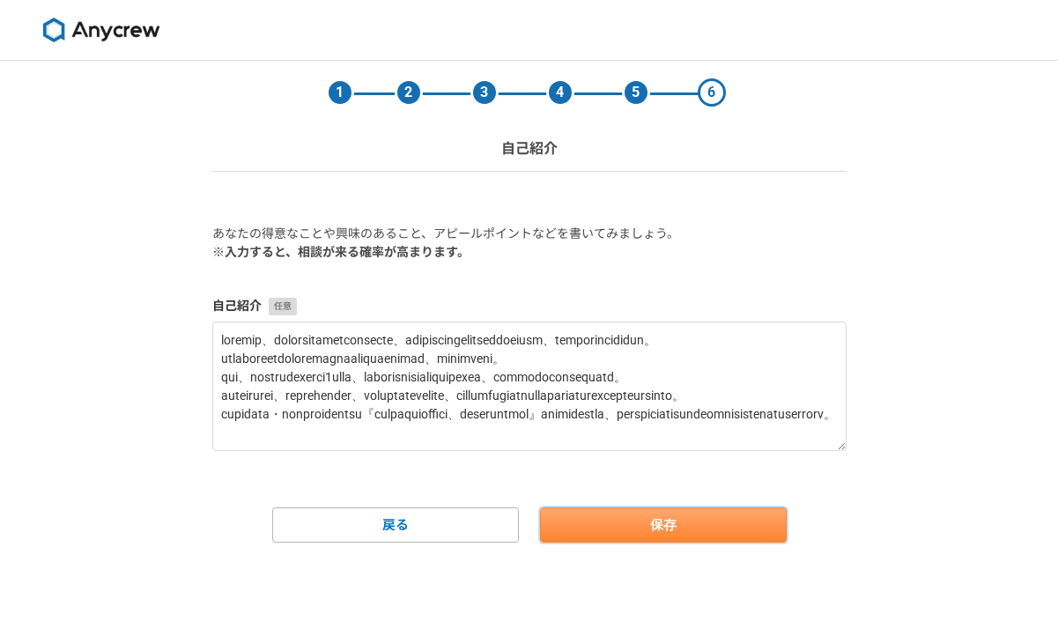
click at [653, 526] on button "保存" at bounding box center [663, 524] width 247 height 35
